Goal: Transaction & Acquisition: Purchase product/service

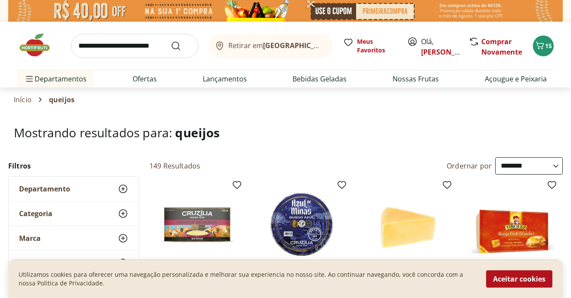
select select "**********"
click at [112, 47] on input "search" at bounding box center [134, 46] width 127 height 24
type input "**********"
click at [171, 41] on button "Submit Search" at bounding box center [181, 46] width 21 height 10
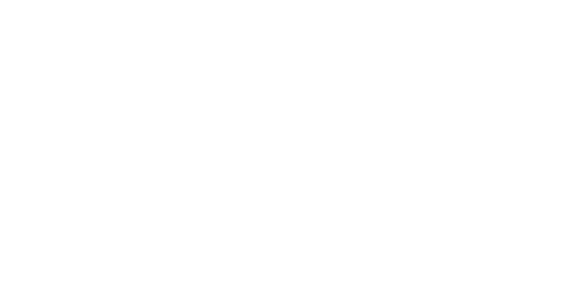
select select "**********"
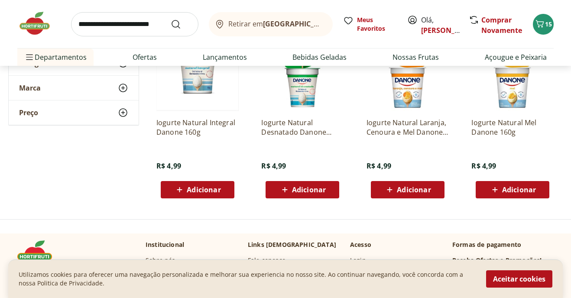
scroll to position [162, 0]
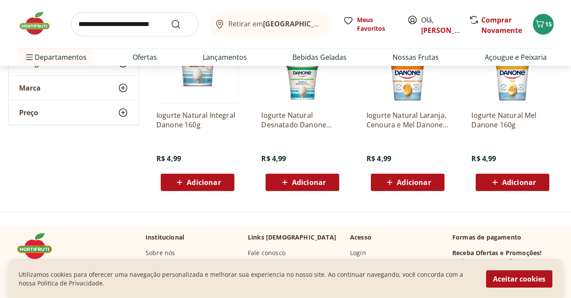
click at [213, 180] on span "Adicionar" at bounding box center [204, 182] width 34 height 7
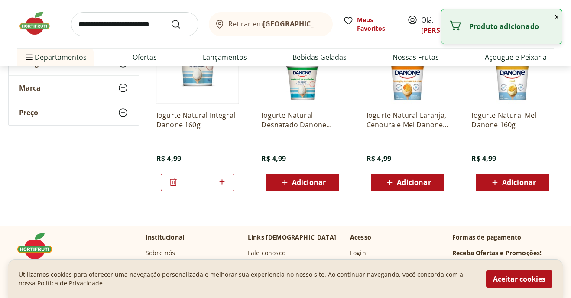
click at [223, 182] on icon at bounding box center [222, 182] width 11 height 10
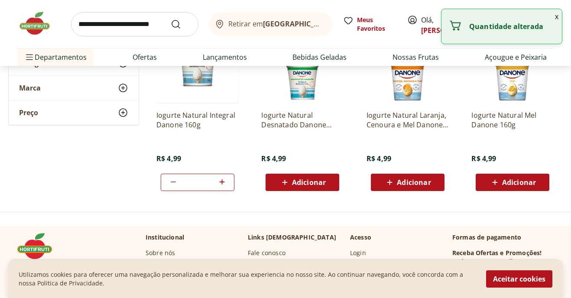
type input "*"
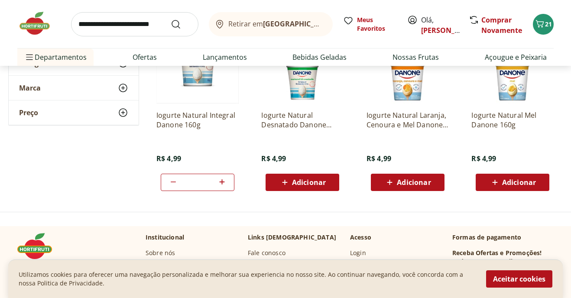
click at [207, 149] on div "Iogurte Natural Integral Danone 160g R$ 4,99 *" at bounding box center [197, 146] width 82 height 87
click at [552, 25] on button "21" at bounding box center [543, 24] width 21 height 21
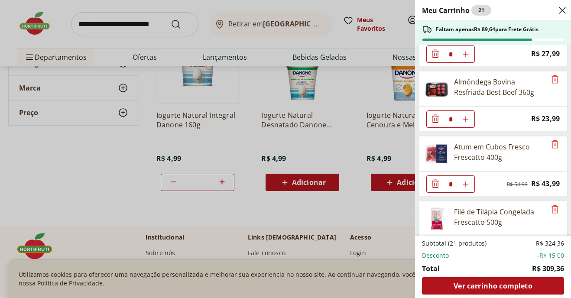
scroll to position [0, 0]
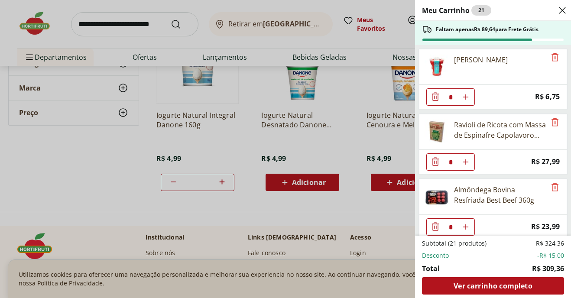
click at [437, 96] on icon "Diminuir Quantidade" at bounding box center [435, 96] width 10 height 10
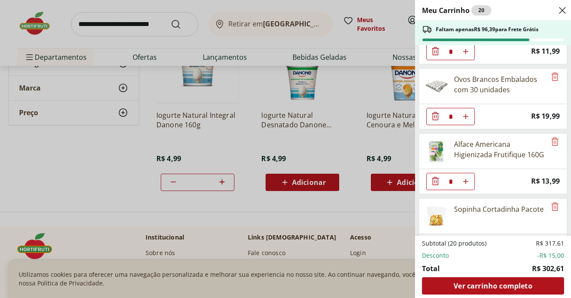
scroll to position [511, 0]
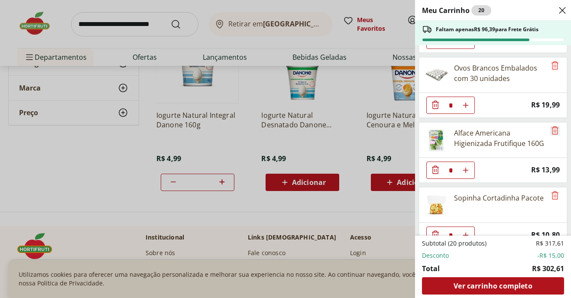
click at [556, 130] on icon "Remove" at bounding box center [555, 130] width 10 height 10
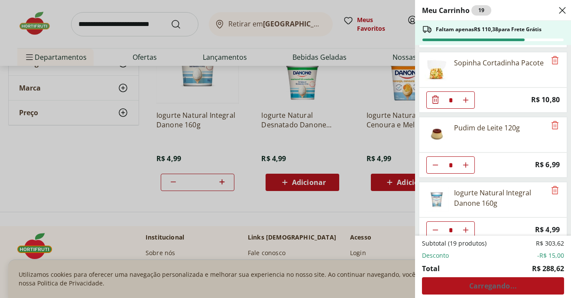
scroll to position [592, 0]
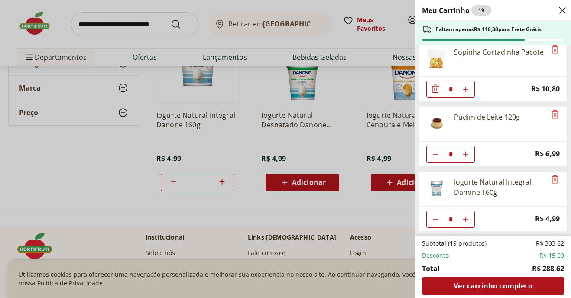
click at [148, 22] on div "Meu Carrinho 19 Faltam apenas R$ 110,38 para Frete Grátis Ravioli de Ricota com…" at bounding box center [285, 149] width 571 height 298
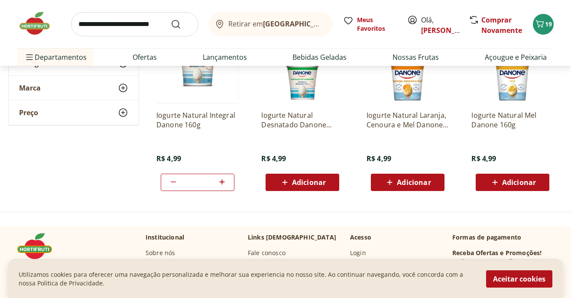
click at [148, 22] on input "search" at bounding box center [134, 24] width 127 height 24
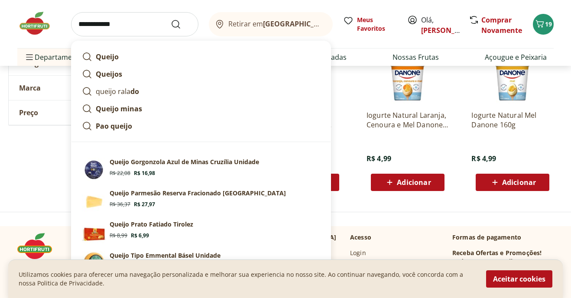
type input "**********"
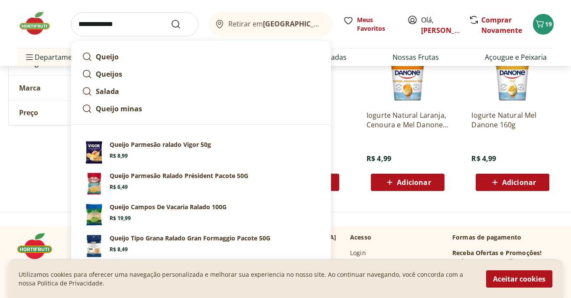
click button "Submit Search" at bounding box center [181, 24] width 21 height 10
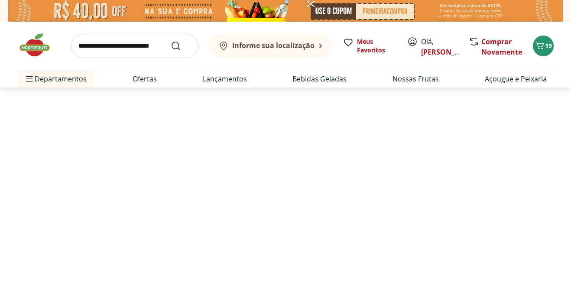
select select "**********"
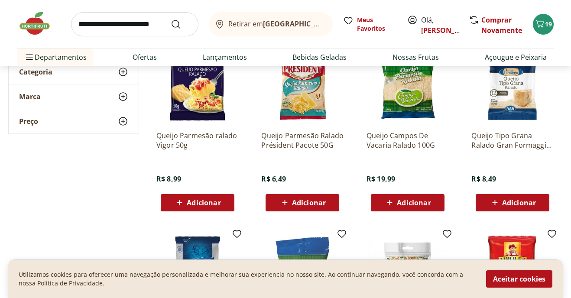
scroll to position [140, 0]
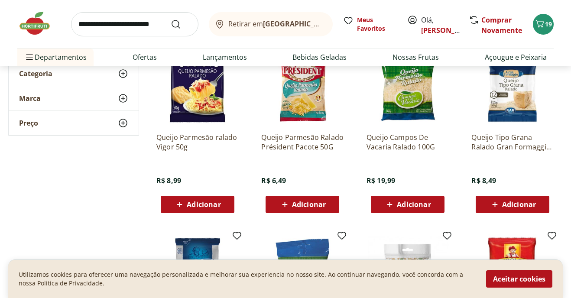
click at [209, 205] on span "Adicionar" at bounding box center [204, 204] width 34 height 7
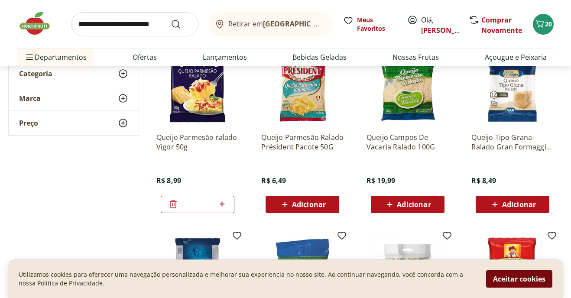
click at [525, 281] on button "Aceitar cookies" at bounding box center [519, 278] width 66 height 17
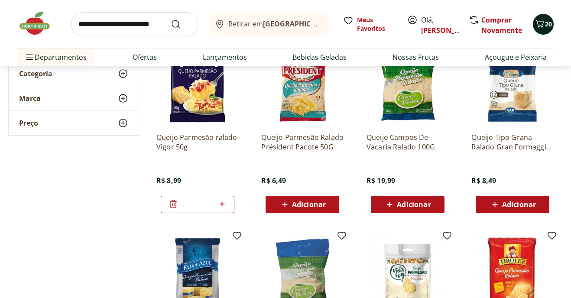
click at [544, 26] on icon "Carrinho" at bounding box center [539, 24] width 10 height 10
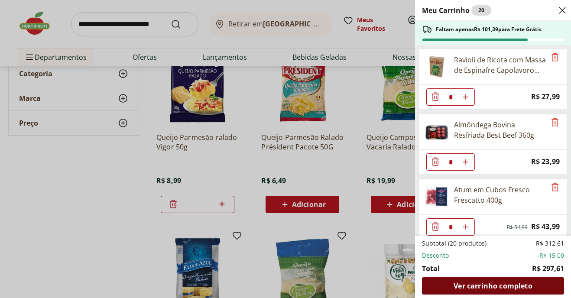
click at [480, 286] on span "Ver carrinho completo" at bounding box center [492, 285] width 78 height 7
